Goal: Navigation & Orientation: Understand site structure

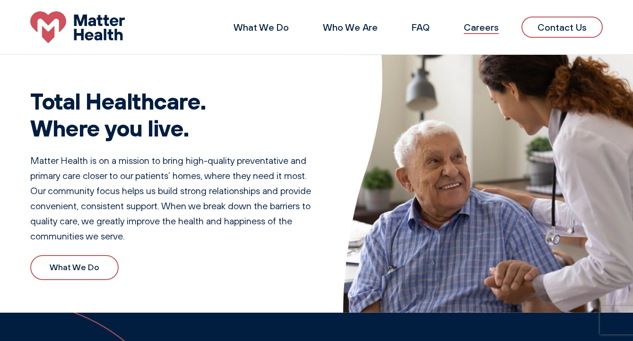
click at [483, 28] on link "Careers" at bounding box center [481, 27] width 35 height 12
click at [271, 25] on link "What We Do" at bounding box center [261, 27] width 55 height 12
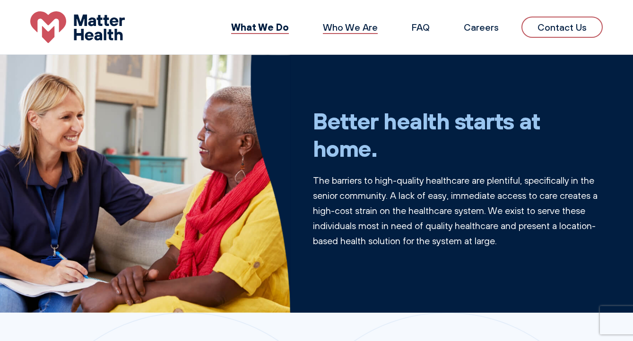
click at [352, 25] on link "Who We Are" at bounding box center [350, 27] width 55 height 12
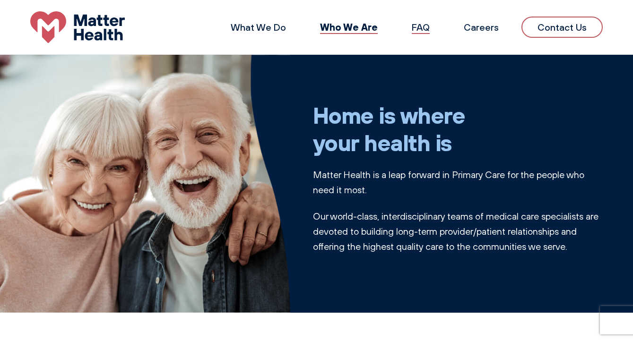
click at [426, 26] on link "FAQ" at bounding box center [421, 27] width 18 height 12
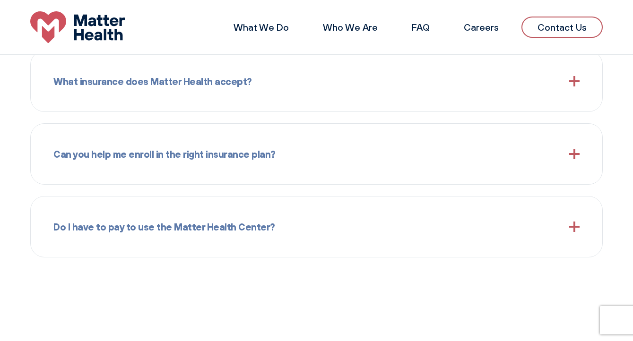
scroll to position [1066, 0]
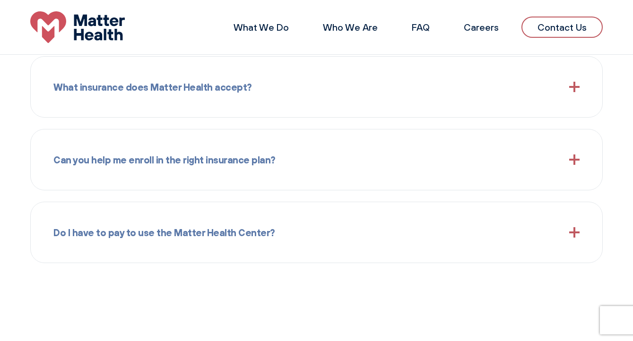
click at [575, 86] on span at bounding box center [574, 87] width 10 height 10
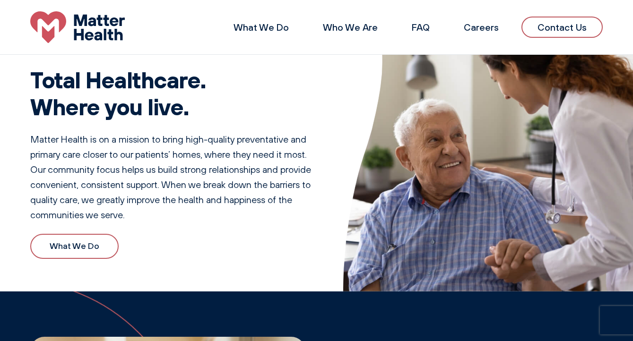
scroll to position [0, 0]
